Goal: Transaction & Acquisition: Purchase product/service

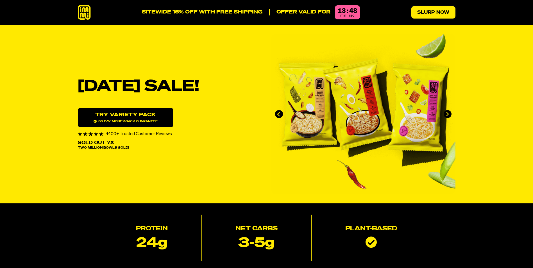
click at [434, 13] on link "Slurp Now" at bounding box center [434, 12] width 44 height 12
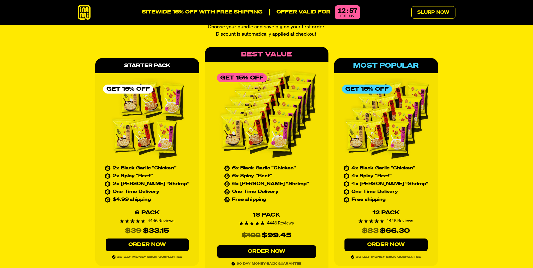
scroll to position [2554, 0]
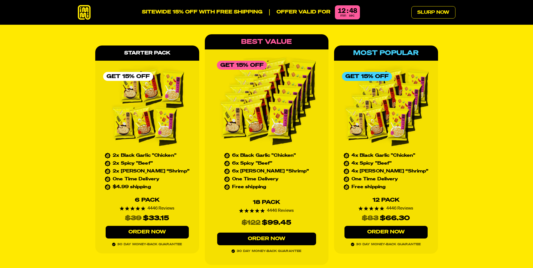
click at [87, 13] on icon at bounding box center [84, 12] width 13 height 15
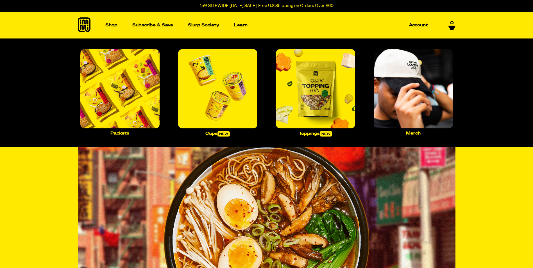
click at [115, 28] on link "Shop" at bounding box center [111, 25] width 17 height 27
click at [130, 107] on img "Main navigation" at bounding box center [119, 88] width 79 height 79
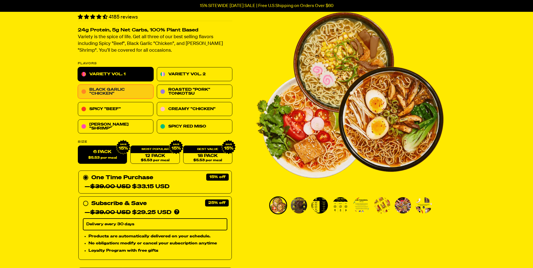
click at [125, 90] on link "Black Garlic "Chicken"" at bounding box center [116, 92] width 76 height 14
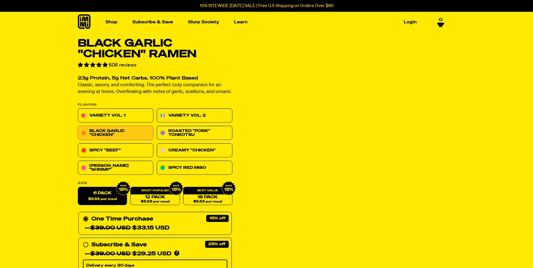
scroll to position [37, 0]
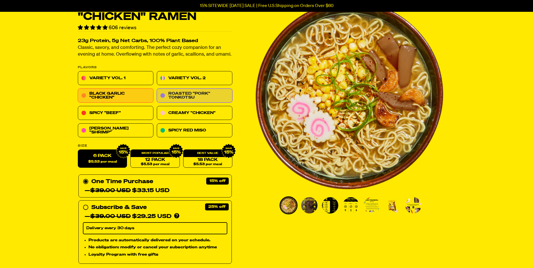
click at [202, 95] on link "Roasted "Pork" Tonkotsu" at bounding box center [195, 96] width 76 height 14
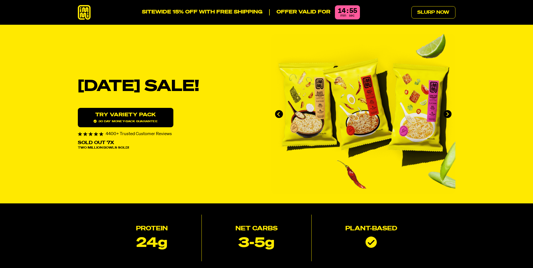
click at [116, 118] on link "Try variety Pack 30 day money-back guarantee" at bounding box center [126, 117] width 96 height 19
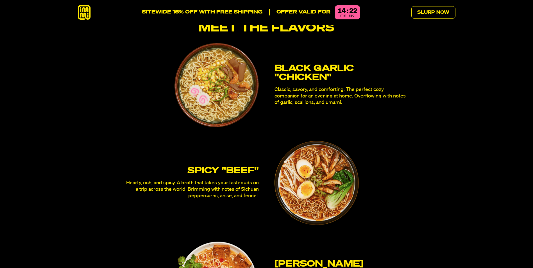
scroll to position [1504, 0]
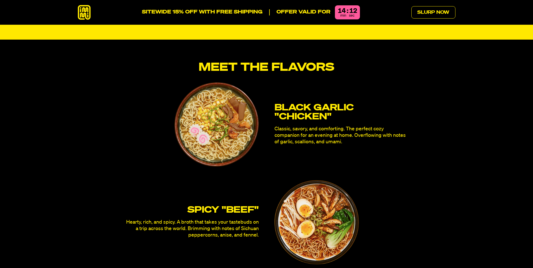
click at [223, 110] on img at bounding box center [217, 124] width 84 height 84
click at [296, 126] on p "Classic, savory, and comforting. The perfect cozy companion for an evening at h…" at bounding box center [341, 136] width 133 height 20
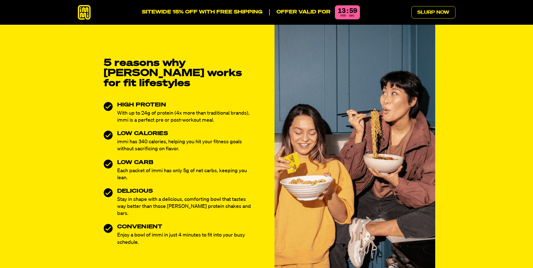
scroll to position [230, 0]
